Goal: Navigation & Orientation: Find specific page/section

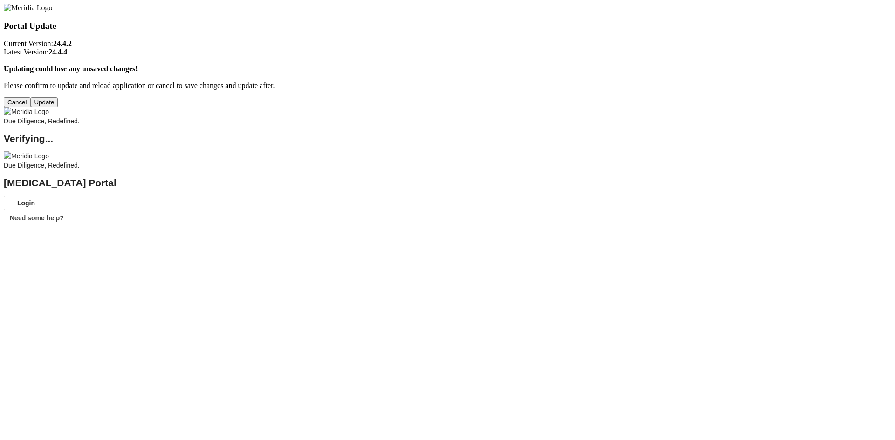
click at [58, 107] on button "Update" at bounding box center [44, 102] width 27 height 10
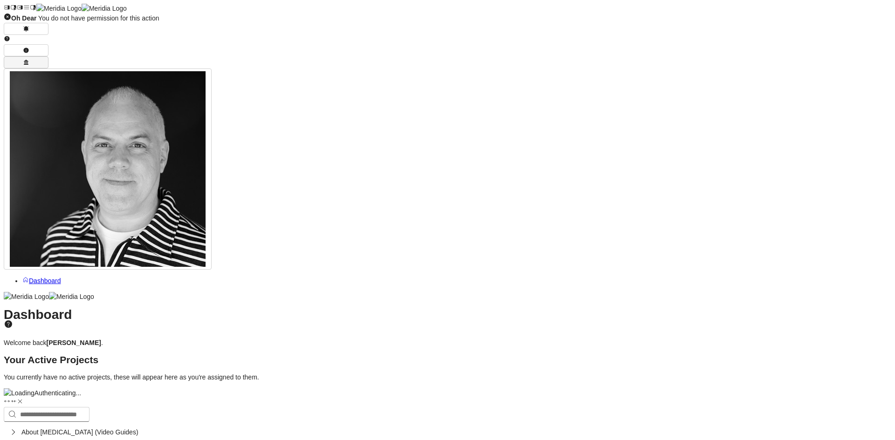
click at [28, 60] on icon "button" at bounding box center [26, 62] width 5 height 5
click at [61, 277] on link "Dashboard" at bounding box center [41, 280] width 39 height 7
click at [17, 7] on icon at bounding box center [19, 8] width 5 height 4
click at [9, 7] on icon at bounding box center [6, 8] width 5 height 4
click at [28, 48] on icon "button" at bounding box center [25, 50] width 5 height 5
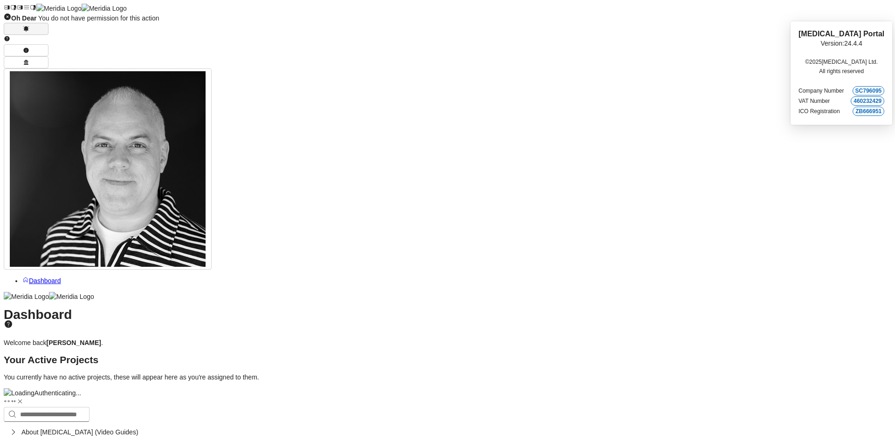
click at [29, 26] on icon "button" at bounding box center [26, 28] width 6 height 5
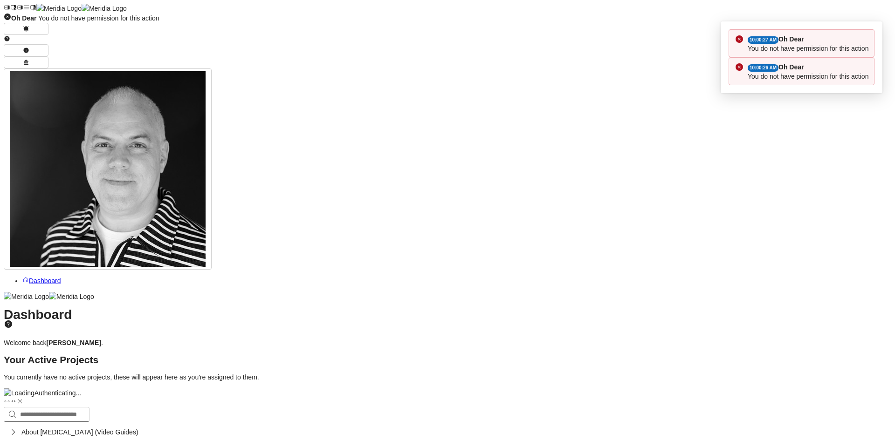
click at [811, 34] on div "10:00:27 AM Oh Dear You do not have permission for this action" at bounding box center [810, 43] width 126 height 19
click at [9, 36] on icon at bounding box center [6, 38] width 5 height 5
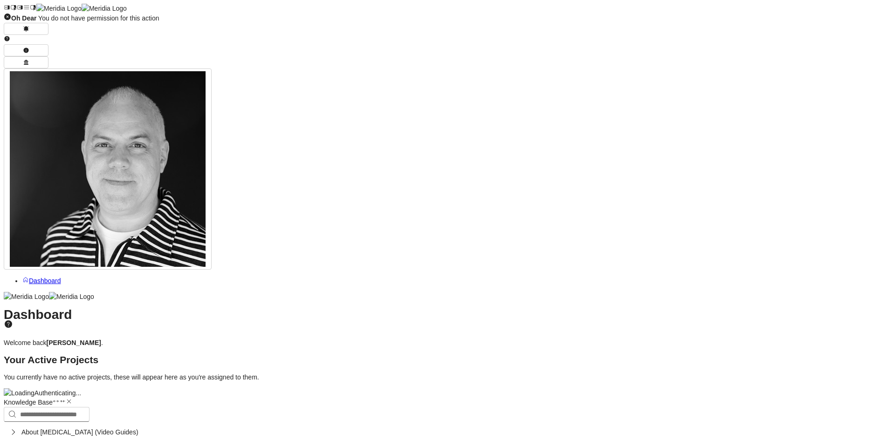
click at [18, 428] on icon "button" at bounding box center [12, 432] width 9 height 9
click at [550, 310] on div "Dashboard Welcome back Stephen Mcbride . Your Active Projects You currently hav…" at bounding box center [447, 346] width 887 height 72
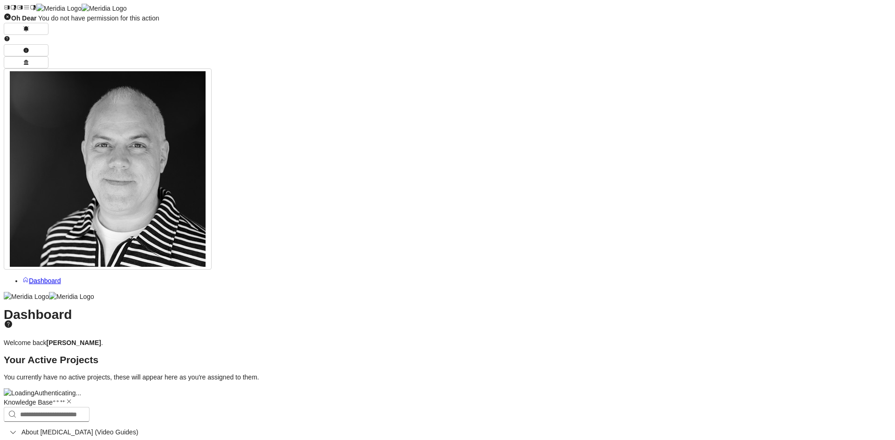
click at [71, 400] on icon at bounding box center [69, 402] width 4 height 4
